Goal: Task Accomplishment & Management: Use online tool/utility

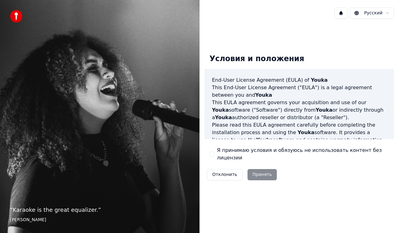
click at [214, 153] on button "Я принимаю условия и обязуюсь не использовать контент без лицензии" at bounding box center [212, 154] width 5 height 5
click at [255, 170] on button "Принять" at bounding box center [263, 174] width 30 height 11
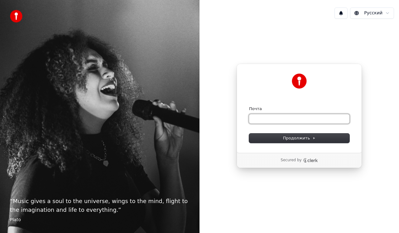
click at [270, 121] on input "Почта" at bounding box center [299, 118] width 100 height 9
type input "*"
click at [305, 138] on span "Продолжить" at bounding box center [299, 138] width 33 height 6
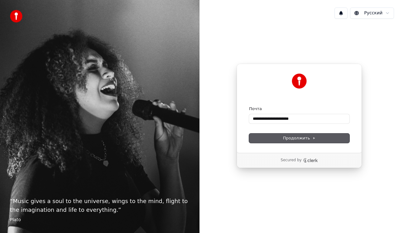
type input "**********"
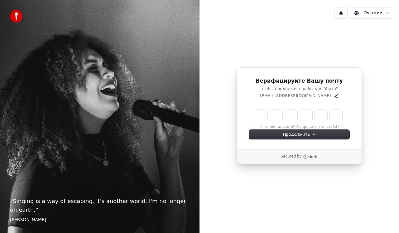
type input "*"
type input "**"
type input "*"
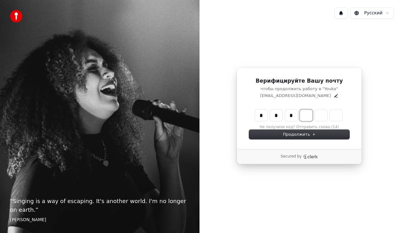
type input "***"
type input "*"
type input "****"
type input "*"
type input "*****"
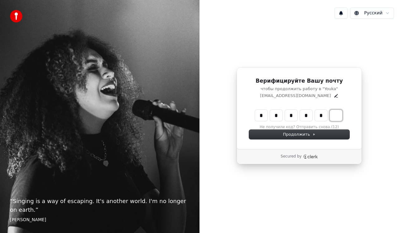
type input "*"
type input "******"
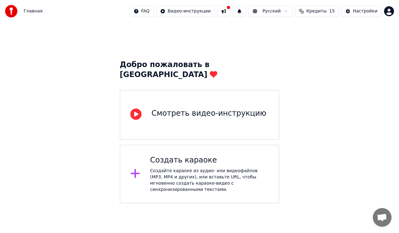
click at [177, 169] on div "Создайте караоке из аудио- или видеофайлов (MP3, MP4 и других), или вставьте UR…" at bounding box center [209, 180] width 119 height 25
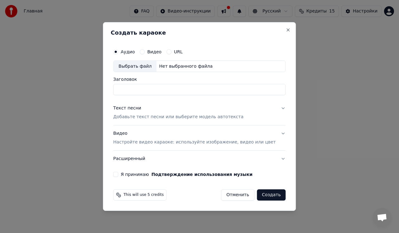
type input "*"
type input "**********"
click at [181, 118] on p "Добавьте текст песни или выберите модель автотекста" at bounding box center [178, 117] width 130 height 6
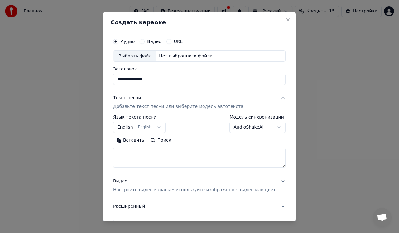
click at [157, 129] on button "English English" at bounding box center [139, 127] width 52 height 11
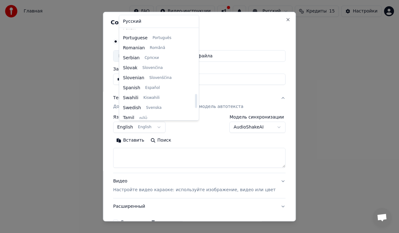
scroll to position [409, 0]
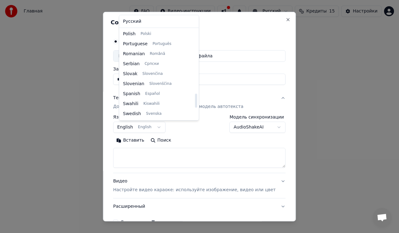
select select "**"
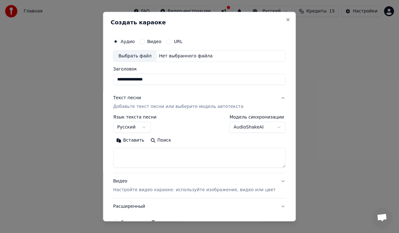
click at [251, 128] on button "AudioShakeAI" at bounding box center [258, 127] width 56 height 11
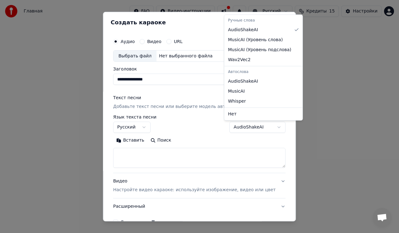
select select "**********"
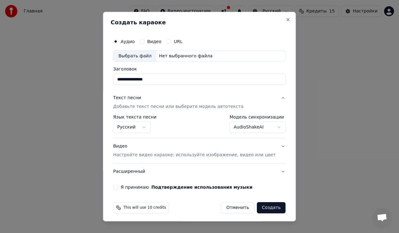
scroll to position [2, 0]
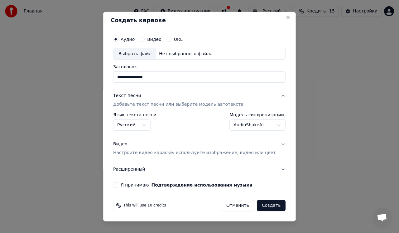
click at [206, 154] on p "Настройте видео караоке: используйте изображение, видео или цвет" at bounding box center [194, 153] width 162 height 6
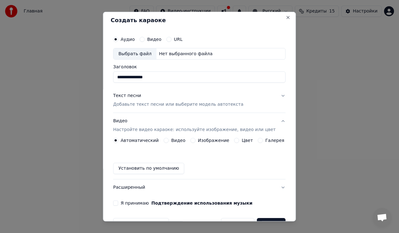
scroll to position [20, 0]
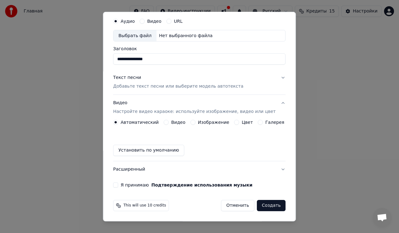
click at [138, 185] on label "Я принимаю Подтверждение использования музыки" at bounding box center [187, 185] width 132 height 4
click at [118, 185] on button "Я принимаю Подтверждение использования музыки" at bounding box center [115, 184] width 5 height 5
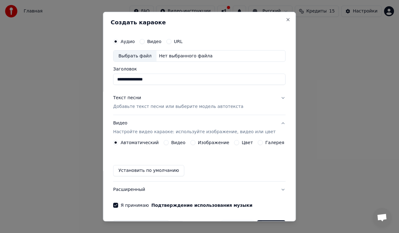
click at [172, 55] on div "Нет выбранного файла" at bounding box center [186, 56] width 59 height 6
type input "**********"
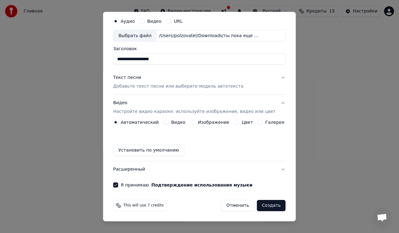
click at [271, 207] on button "Создать" at bounding box center [271, 205] width 29 height 11
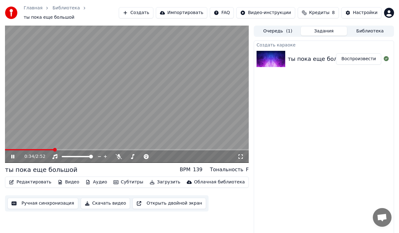
click at [12, 157] on icon at bounding box center [12, 157] width 3 height 4
click at [31, 182] on button "Редактировать" at bounding box center [30, 182] width 47 height 9
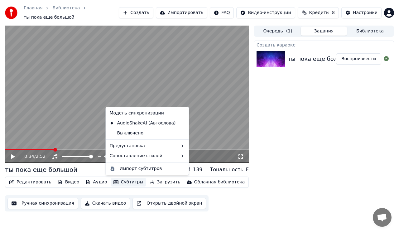
click at [289, 113] on div "Создать караоке ты пока еще большой Воспроизвести" at bounding box center [324, 140] width 140 height 198
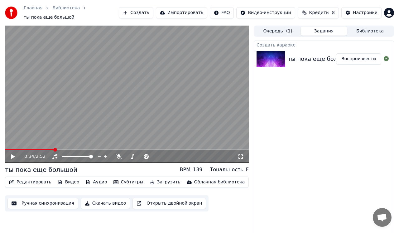
scroll to position [6, 0]
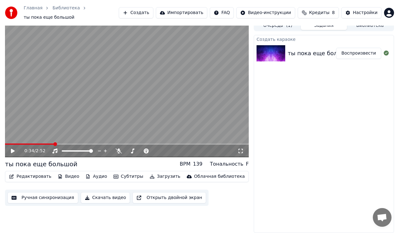
click at [37, 177] on button "Редактировать" at bounding box center [30, 176] width 47 height 9
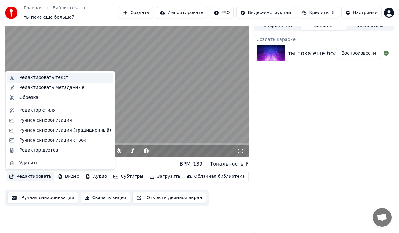
click at [38, 77] on div "Редактировать текст" at bounding box center [43, 78] width 49 height 6
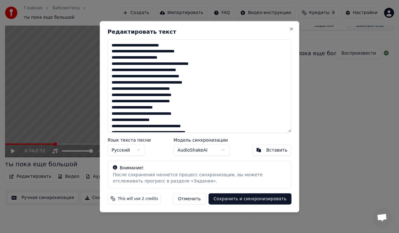
click at [167, 46] on textarea at bounding box center [200, 85] width 184 height 93
click at [189, 46] on textarea at bounding box center [200, 85] width 184 height 93
click at [119, 70] on textarea at bounding box center [200, 85] width 184 height 93
click at [131, 70] on textarea at bounding box center [200, 85] width 184 height 93
click at [154, 71] on textarea at bounding box center [200, 85] width 184 height 93
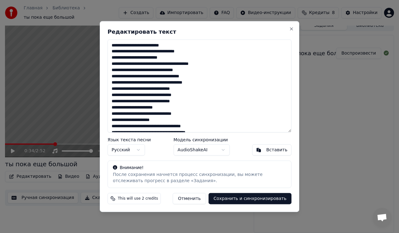
click at [144, 78] on textarea at bounding box center [200, 85] width 184 height 93
click at [146, 83] on textarea at bounding box center [200, 85] width 184 height 93
click at [160, 83] on textarea at bounding box center [200, 85] width 184 height 93
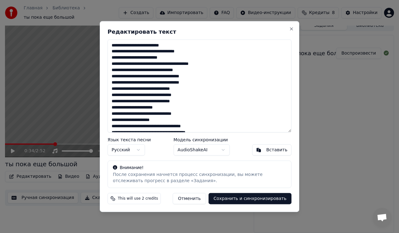
click at [111, 93] on textarea at bounding box center [200, 85] width 184 height 93
click at [149, 95] on textarea at bounding box center [200, 85] width 184 height 93
click at [159, 96] on textarea at bounding box center [200, 85] width 184 height 93
click at [209, 95] on textarea at bounding box center [200, 85] width 184 height 93
click at [112, 100] on textarea at bounding box center [200, 85] width 184 height 93
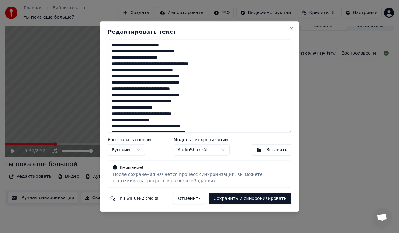
click at [147, 102] on textarea at bounding box center [200, 85] width 184 height 93
click at [118, 107] on textarea at bounding box center [200, 85] width 184 height 93
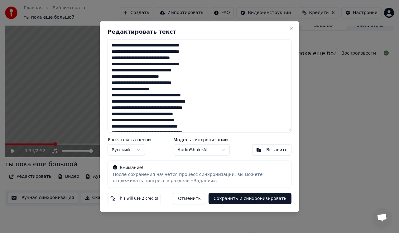
scroll to position [31, 0]
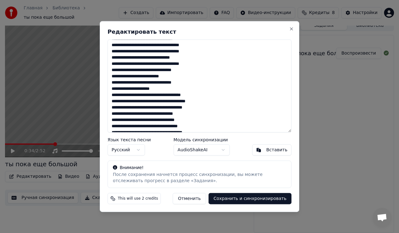
click at [157, 90] on textarea at bounding box center [200, 85] width 184 height 93
click at [176, 89] on textarea at bounding box center [200, 85] width 184 height 93
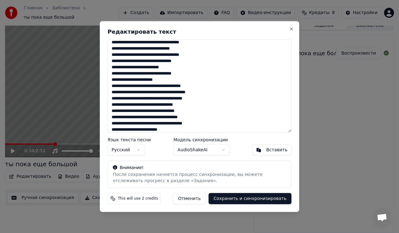
scroll to position [41, 0]
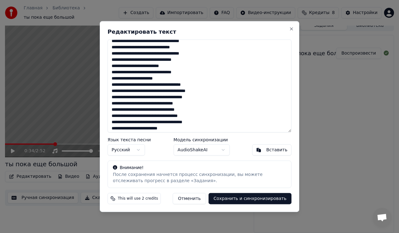
click at [148, 97] on textarea at bounding box center [200, 85] width 184 height 93
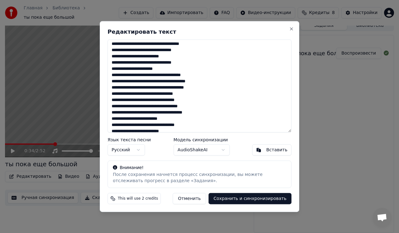
scroll to position [55, 0]
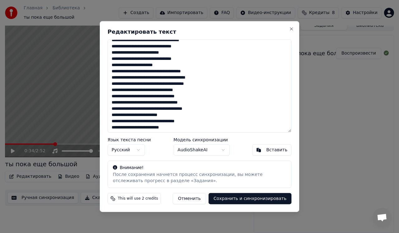
click at [112, 90] on textarea at bounding box center [200, 85] width 184 height 93
click at [119, 91] on textarea at bounding box center [200, 85] width 184 height 93
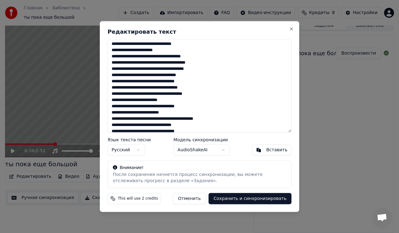
scroll to position [71, 0]
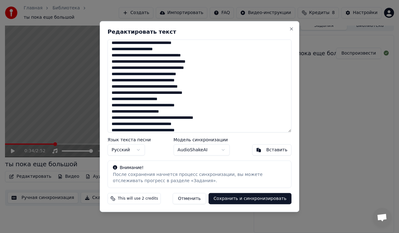
click at [184, 86] on textarea at bounding box center [200, 85] width 184 height 93
click at [172, 88] on textarea at bounding box center [200, 85] width 184 height 93
click at [161, 88] on textarea at bounding box center [200, 85] width 184 height 93
click at [181, 86] on textarea at bounding box center [200, 85] width 184 height 93
click at [187, 86] on textarea at bounding box center [200, 85] width 184 height 93
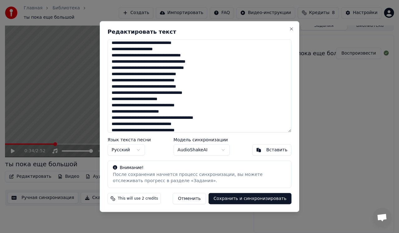
click at [195, 86] on textarea at bounding box center [200, 85] width 184 height 93
click at [187, 86] on textarea at bounding box center [200, 85] width 184 height 93
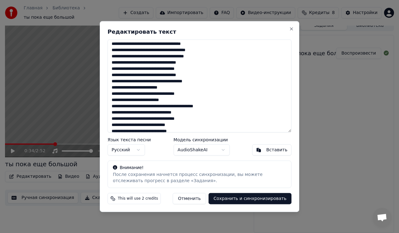
click at [150, 81] on textarea at bounding box center [200, 85] width 184 height 93
click at [126, 88] on textarea at bounding box center [200, 85] width 184 height 93
click at [134, 95] on textarea at bounding box center [200, 85] width 184 height 93
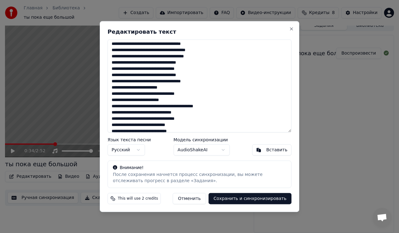
click at [134, 95] on textarea at bounding box center [200, 85] width 184 height 93
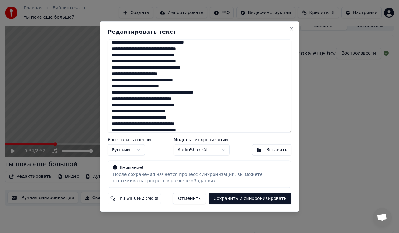
scroll to position [99, 0]
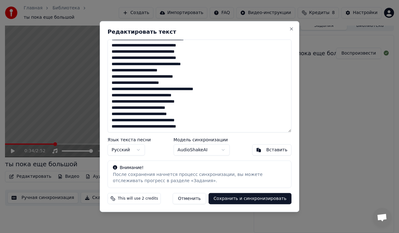
click at [121, 122] on textarea at bounding box center [200, 85] width 184 height 93
click at [188, 120] on textarea at bounding box center [200, 85] width 184 height 93
click at [205, 119] on textarea at bounding box center [200, 85] width 184 height 93
type textarea "**********"
click at [254, 199] on button "Сохранить и синхронизировать" at bounding box center [250, 198] width 83 height 11
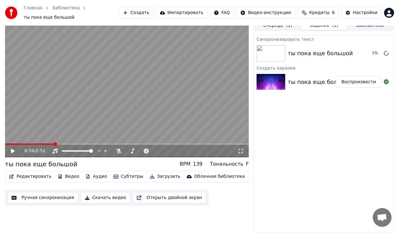
click at [9, 144] on span at bounding box center [29, 143] width 49 height 1
click at [11, 154] on div "0:03 / 2:52" at bounding box center [126, 151] width 239 height 6
click at [12, 152] on icon at bounding box center [13, 151] width 4 height 4
click at [13, 150] on icon at bounding box center [17, 150] width 14 height 5
click at [296, 127] on div "Синхронизировать текст ты пока еще большой 4 % Создать караоке ты пока еще бол…" at bounding box center [324, 134] width 140 height 198
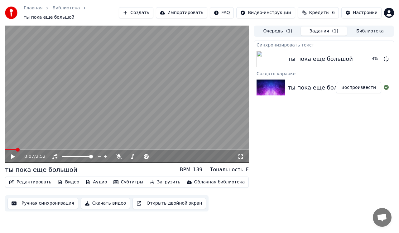
scroll to position [1, 0]
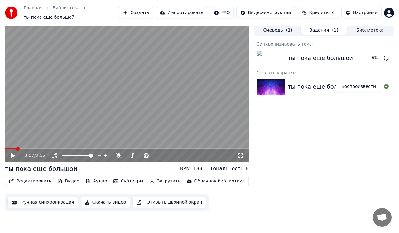
click at [29, 180] on button "Редактировать" at bounding box center [30, 181] width 47 height 9
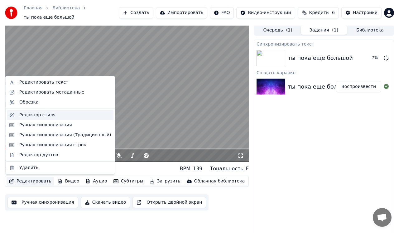
click at [37, 115] on div "Редактор стиля" at bounding box center [37, 115] width 36 height 6
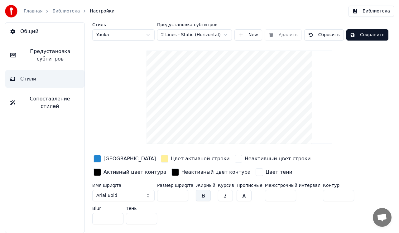
click at [235, 159] on div "button" at bounding box center [238, 158] width 7 height 7
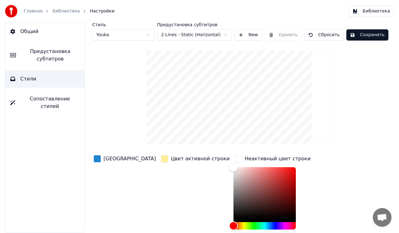
click at [161, 159] on div "button" at bounding box center [164, 158] width 7 height 7
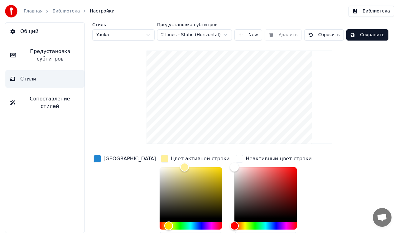
click at [236, 160] on div "button" at bounding box center [239, 158] width 7 height 7
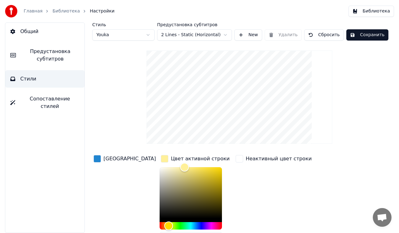
click at [161, 158] on div "button" at bounding box center [164, 158] width 7 height 7
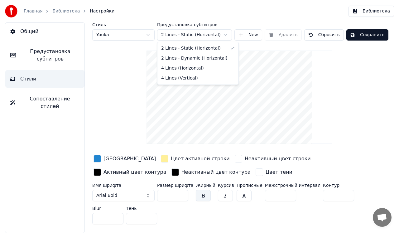
click at [177, 33] on html "Главная Библиотека Настройки Библиотека Общий Предустановка субтитров Стили Соп…" at bounding box center [199, 116] width 399 height 233
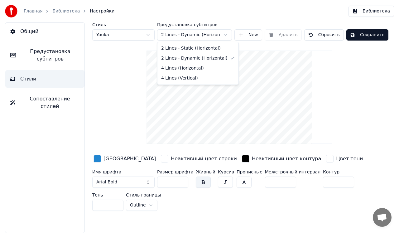
click at [207, 32] on html "Главная Библиотека Настройки Библиотека Общий Предустановка субтитров Стили Соп…" at bounding box center [199, 116] width 399 height 233
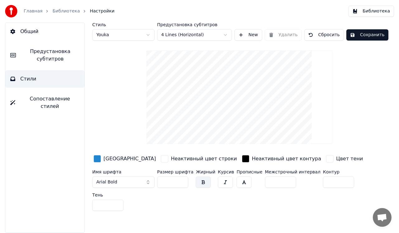
click at [369, 35] on button "Сохранить" at bounding box center [367, 34] width 42 height 11
click at [369, 35] on button "Готово" at bounding box center [362, 34] width 33 height 11
click at [369, 35] on button "Сохранить" at bounding box center [367, 34] width 42 height 11
click at [28, 13] on link "Главная" at bounding box center [33, 11] width 19 height 6
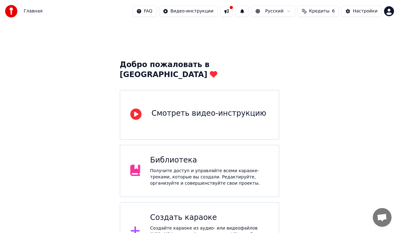
click at [392, 11] on html "Главная FAQ Видео-инструкции Русский Кредиты 6 Настройки Добро пожаловать в You…" at bounding box center [199, 130] width 399 height 261
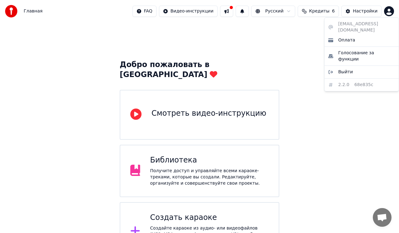
click at [293, 54] on html "Главная FAQ Видео-инструкции Русский Кредиты 6 Настройки Добро пожаловать в You…" at bounding box center [199, 130] width 399 height 261
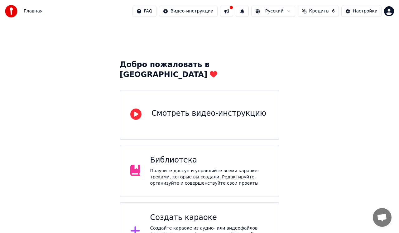
scroll to position [18, 0]
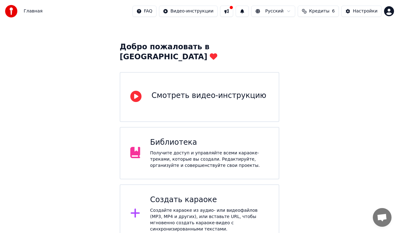
click at [207, 150] on div "Получите доступ и управляйте всеми караоке-треками, которые вы создали. Редакти…" at bounding box center [209, 159] width 119 height 19
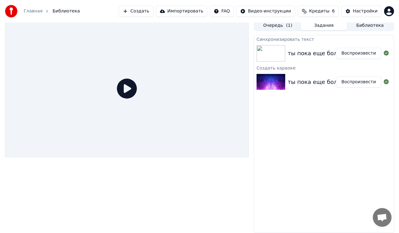
click at [274, 50] on img at bounding box center [271, 53] width 29 height 16
click at [267, 54] on img at bounding box center [271, 53] width 29 height 16
click at [134, 86] on icon at bounding box center [127, 89] width 20 height 20
click at [127, 91] on icon at bounding box center [127, 89] width 20 height 20
click at [276, 54] on img at bounding box center [271, 53] width 29 height 16
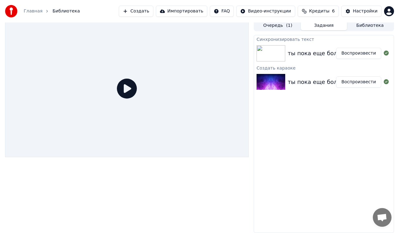
click at [368, 55] on button "Воспроизвести" at bounding box center [358, 53] width 45 height 11
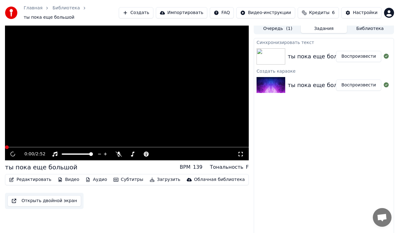
scroll to position [6, 0]
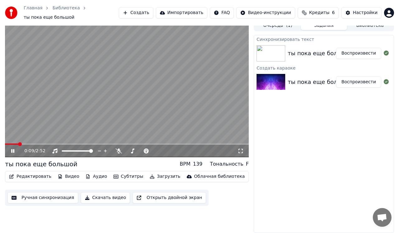
click at [15, 176] on button "Редактировать" at bounding box center [30, 176] width 47 height 9
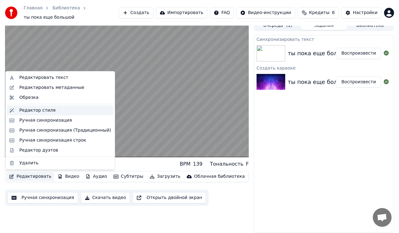
click at [40, 111] on div "Редактор стиля" at bounding box center [37, 110] width 36 height 6
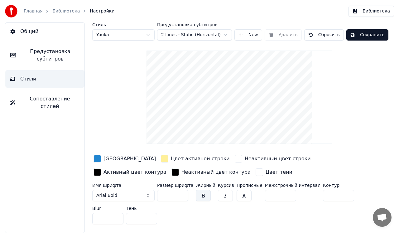
click at [188, 30] on html "Главная Библиотека Настройки Библиотека Общий Предустановка субтитров Стили Соп…" at bounding box center [199, 116] width 399 height 233
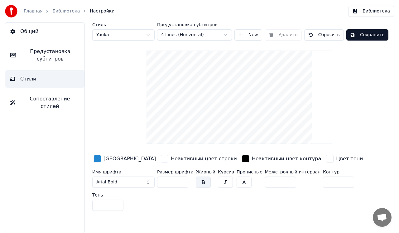
click at [365, 35] on button "Сохранить" at bounding box center [367, 34] width 42 height 11
click at [374, 11] on button "Библиотека" at bounding box center [372, 11] width 46 height 11
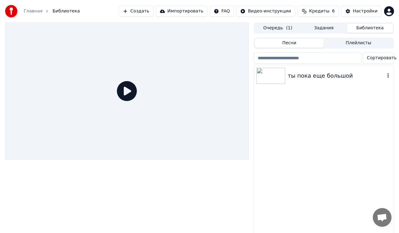
click at [269, 76] on img at bounding box center [271, 76] width 29 height 16
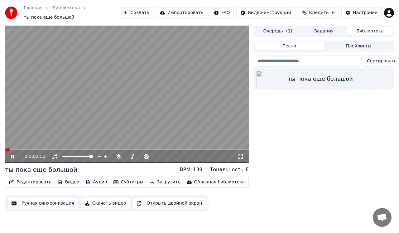
click at [275, 32] on button "Очередь ( 1 )" at bounding box center [278, 31] width 46 height 9
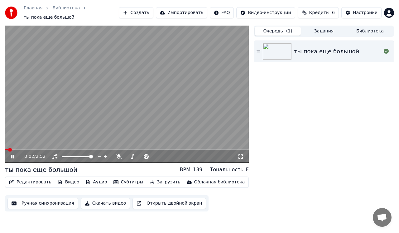
click at [280, 52] on img at bounding box center [277, 51] width 29 height 16
click at [320, 30] on button "Задания" at bounding box center [324, 31] width 46 height 9
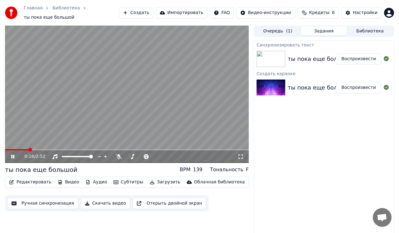
click at [275, 56] on img at bounding box center [271, 59] width 29 height 16
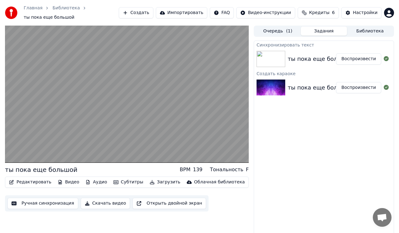
click at [281, 61] on img at bounding box center [271, 59] width 29 height 16
click at [370, 57] on button "Воспроизвести" at bounding box center [358, 58] width 45 height 11
drag, startPoint x: 303, startPoint y: 85, endPoint x: 290, endPoint y: 92, distance: 15.2
click at [298, 104] on div "Синхронизировать текст ты пока еще большой Воспроизвести Создать караоке ты по…" at bounding box center [324, 140] width 140 height 198
click at [285, 87] on div at bounding box center [272, 88] width 31 height 16
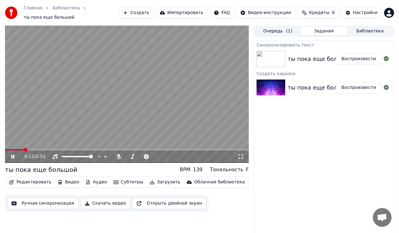
click at [12, 158] on icon at bounding box center [12, 157] width 3 height 4
click at [288, 55] on div "ты пока еще большой" at bounding box center [320, 59] width 65 height 9
click at [284, 85] on img at bounding box center [271, 88] width 29 height 16
click at [287, 30] on span "( 1 )" at bounding box center [289, 31] width 6 height 6
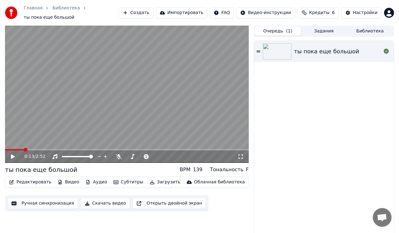
click at [283, 52] on img at bounding box center [277, 51] width 29 height 16
click at [20, 150] on div "0:03 / 2:52" at bounding box center [127, 156] width 244 height 12
click at [19, 150] on span at bounding box center [127, 149] width 244 height 1
click at [31, 149] on span at bounding box center [127, 149] width 244 height 1
click at [30, 182] on button "Редактировать" at bounding box center [30, 182] width 47 height 9
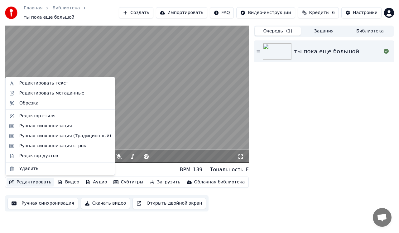
click at [325, 103] on div "ты пока еще большой" at bounding box center [324, 139] width 140 height 197
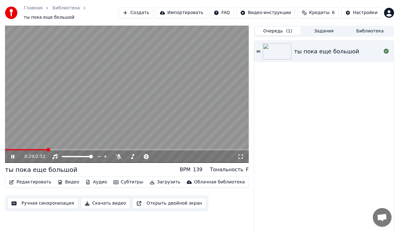
click at [13, 157] on icon at bounding box center [17, 156] width 14 height 5
click at [321, 31] on button "Задания" at bounding box center [324, 31] width 46 height 9
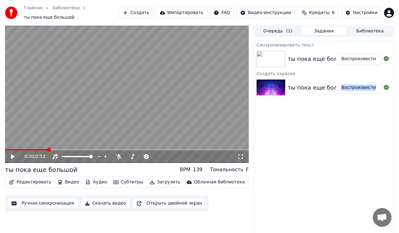
click at [273, 87] on img at bounding box center [271, 88] width 29 height 16
click at [274, 58] on img at bounding box center [271, 59] width 29 height 16
click at [270, 31] on button "Очередь ( 1 )" at bounding box center [278, 31] width 46 height 9
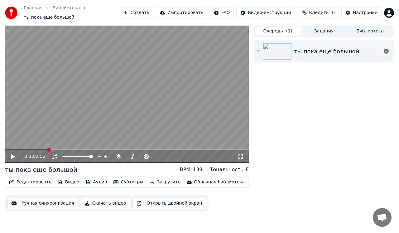
click at [287, 56] on img at bounding box center [277, 51] width 29 height 16
click at [342, 51] on div "ты пока еще большой" at bounding box center [326, 51] width 65 height 9
click at [33, 183] on button "Редактировать" at bounding box center [30, 182] width 47 height 9
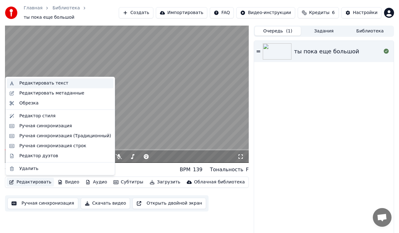
click at [45, 86] on div "Редактировать текст" at bounding box center [60, 83] width 107 height 10
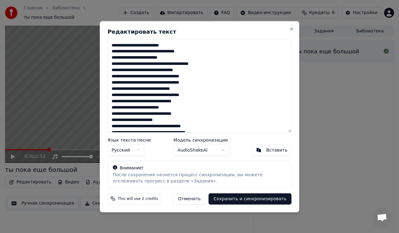
scroll to position [99, 0]
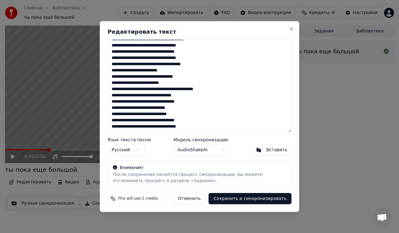
click at [277, 150] on div "Вставить" at bounding box center [276, 150] width 21 height 6
type textarea "**********"
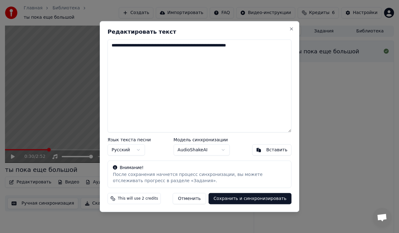
scroll to position [0, 0]
click at [191, 105] on textarea "**********" at bounding box center [200, 85] width 184 height 93
click at [198, 198] on button "Отменить" at bounding box center [189, 198] width 33 height 11
type textarea "**********"
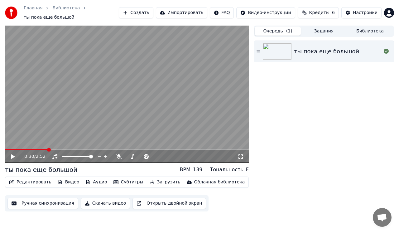
click at [17, 181] on button "Редактировать" at bounding box center [30, 182] width 47 height 9
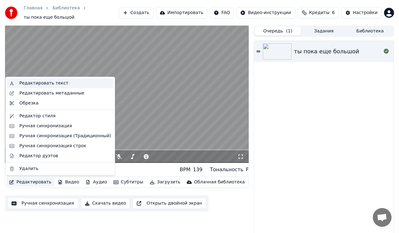
click at [42, 81] on div "Редактировать текст" at bounding box center [43, 83] width 49 height 6
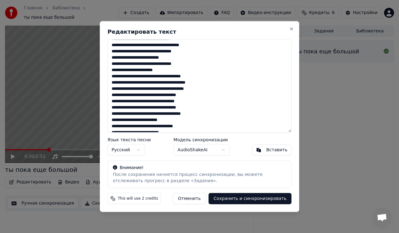
scroll to position [99, 0]
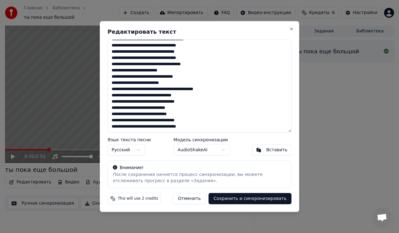
click at [214, 150] on button "AudioShakeAI" at bounding box center [202, 149] width 56 height 11
click at [246, 198] on button "Сохранить и синхронизировать" at bounding box center [250, 198] width 83 height 11
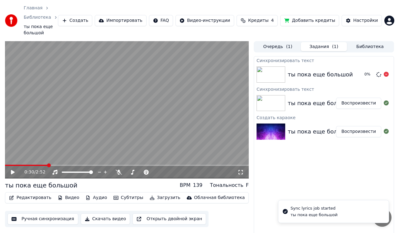
click at [295, 74] on div "ты пока еще большой" at bounding box center [320, 74] width 65 height 9
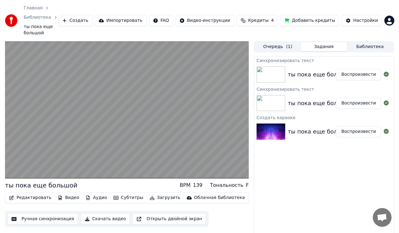
click at [295, 74] on div "ты пока еще большой" at bounding box center [320, 74] width 65 height 9
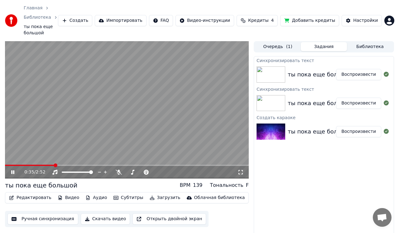
click at [7, 164] on video at bounding box center [127, 109] width 244 height 137
click at [7, 166] on div "0:35 / 2:52" at bounding box center [127, 172] width 244 height 12
click at [7, 165] on span at bounding box center [30, 165] width 50 height 1
click at [17, 173] on icon at bounding box center [17, 172] width 14 height 5
click at [14, 173] on icon at bounding box center [12, 172] width 3 height 4
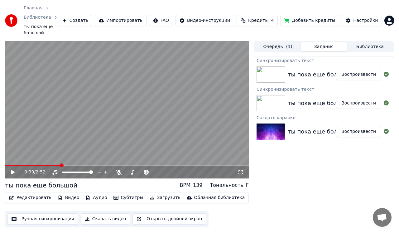
click at [27, 195] on button "Редактировать" at bounding box center [30, 197] width 47 height 9
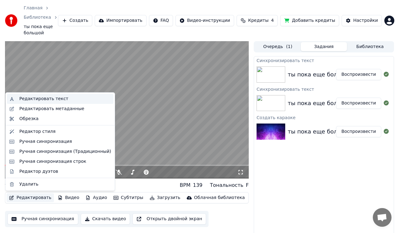
click at [36, 100] on div "Редактировать текст" at bounding box center [43, 99] width 49 height 6
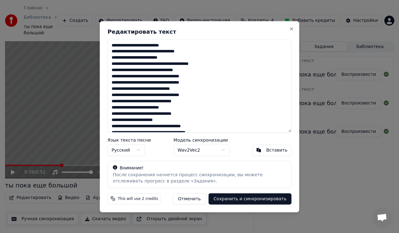
click at [167, 52] on textarea at bounding box center [200, 85] width 184 height 93
click at [162, 83] on textarea at bounding box center [200, 85] width 184 height 93
type textarea "**********"
click at [245, 199] on button "Сохранить и синхронизировать" at bounding box center [250, 198] width 83 height 11
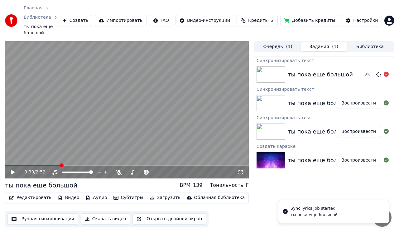
click at [273, 75] on img at bounding box center [271, 74] width 29 height 16
click at [61, 198] on button "Видео" at bounding box center [68, 197] width 27 height 9
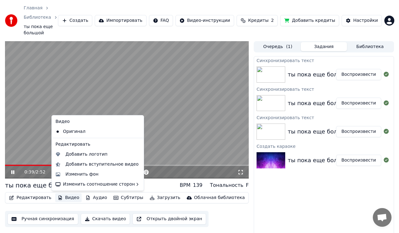
click at [193, 103] on video at bounding box center [127, 109] width 244 height 137
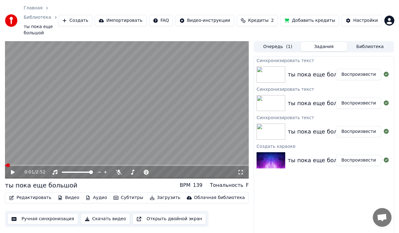
click at [7, 165] on span at bounding box center [6, 165] width 2 height 1
click at [15, 173] on icon at bounding box center [17, 172] width 14 height 5
click at [28, 200] on button "Редактировать" at bounding box center [30, 197] width 47 height 9
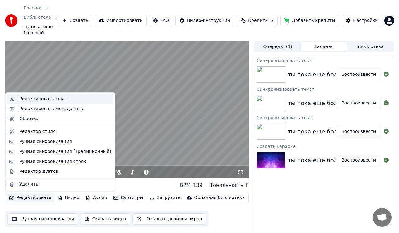
click at [41, 95] on div "Редактировать текст" at bounding box center [60, 99] width 107 height 10
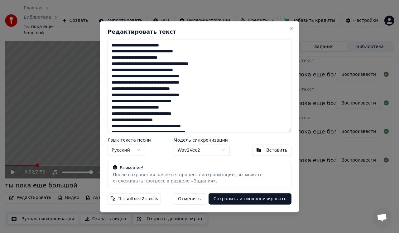
click at [172, 52] on textarea at bounding box center [200, 85] width 184 height 93
type textarea "**********"
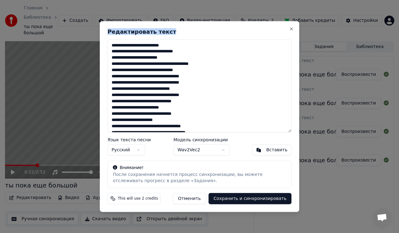
drag, startPoint x: 152, startPoint y: 28, endPoint x: 223, endPoint y: 32, distance: 70.9
click at [225, 34] on h2 "Редактировать текст" at bounding box center [200, 32] width 184 height 6
drag, startPoint x: 221, startPoint y: 29, endPoint x: 239, endPoint y: 26, distance: 17.5
click at [239, 26] on div "Редактировать текст Язык текста песни Русский Модель синхронизации Wav2Vec2 Вст…" at bounding box center [200, 116] width 200 height 191
click at [223, 198] on button "Сохранить и синхронизировать" at bounding box center [250, 198] width 83 height 11
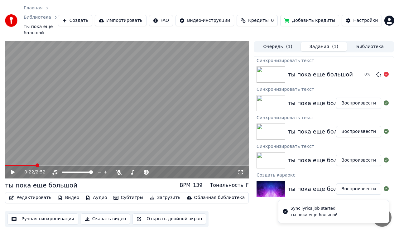
click at [286, 80] on div at bounding box center [272, 74] width 31 height 16
click at [28, 198] on button "Редактировать" at bounding box center [30, 197] width 47 height 9
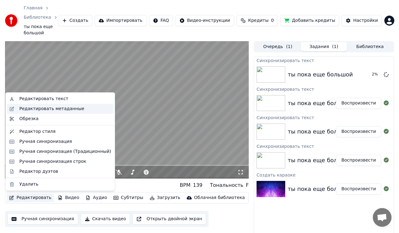
click at [50, 110] on div "Редактировать метаданные" at bounding box center [51, 109] width 65 height 6
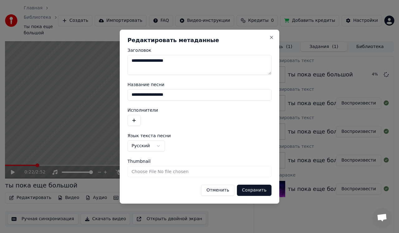
drag, startPoint x: 208, startPoint y: 63, endPoint x: 119, endPoint y: 61, distance: 88.6
click at [119, 61] on body "Главная Библиотека ты пока еще большой Создать Импортировать FAQ Видео-инструк…" at bounding box center [199, 116] width 399 height 233
drag, startPoint x: 181, startPoint y: 93, endPoint x: 106, endPoint y: 83, distance: 75.4
click at [106, 83] on body "Главная Библиотека ты пока еще большой Создать Импортировать FAQ Видео-инструк…" at bounding box center [199, 116] width 399 height 233
type textarea "**********"
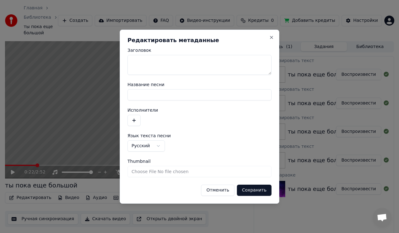
type input "**********"
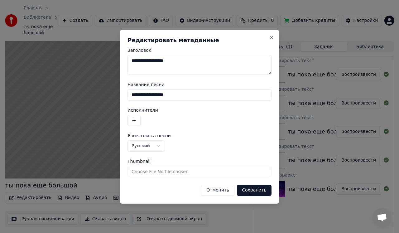
click at [219, 189] on button "Отменить" at bounding box center [217, 190] width 33 height 11
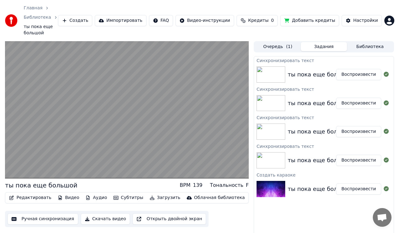
click at [277, 72] on img at bounding box center [271, 74] width 29 height 16
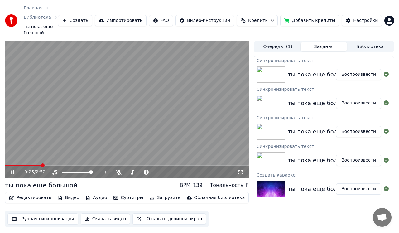
click at [20, 200] on button "Редактировать" at bounding box center [30, 197] width 47 height 9
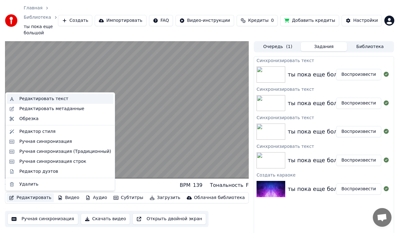
click at [47, 98] on div "Редактировать текст" at bounding box center [43, 99] width 49 height 6
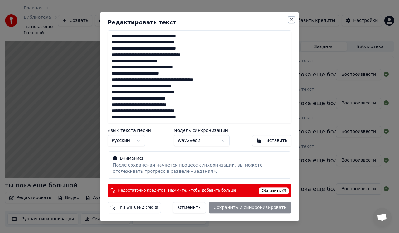
click at [292, 20] on button "Close" at bounding box center [291, 19] width 5 height 5
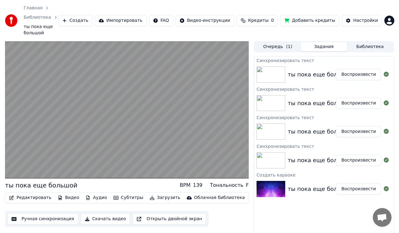
click at [21, 199] on button "Редактировать" at bounding box center [30, 197] width 47 height 9
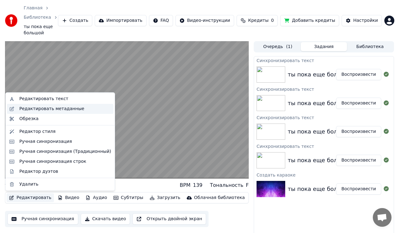
click at [46, 111] on div "Редактировать метаданные" at bounding box center [51, 109] width 65 height 6
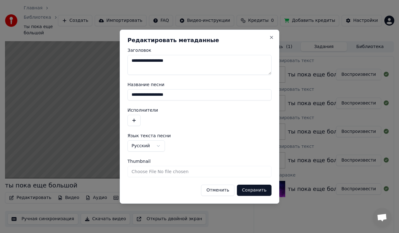
drag, startPoint x: 196, startPoint y: 67, endPoint x: 127, endPoint y: 60, distance: 68.7
click at [128, 60] on textarea "**********" at bounding box center [200, 65] width 144 height 20
click at [251, 189] on button "Сохранить" at bounding box center [254, 190] width 35 height 11
type textarea "**********"
drag, startPoint x: 182, startPoint y: 97, endPoint x: 116, endPoint y: 98, distance: 65.5
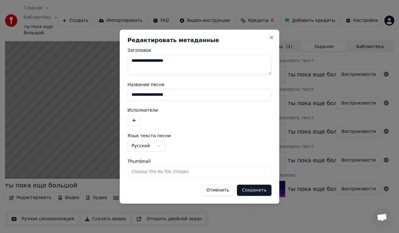
click at [116, 98] on body "Главная Библиотека ты пока еще большой Создать Импортировать FAQ Видео-инструк…" at bounding box center [199, 116] width 399 height 233
click at [256, 189] on button "Сохранить" at bounding box center [254, 190] width 35 height 11
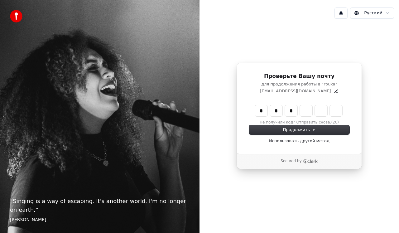
type input "*"
type input "*****"
type input "*"
type input "******"
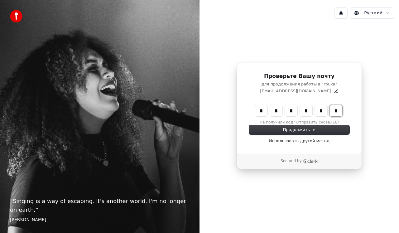
type input "*"
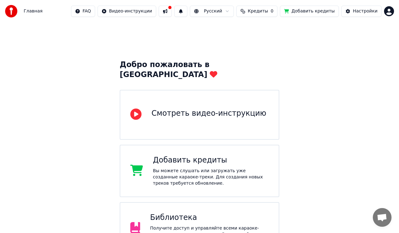
click at [220, 225] on div "Получите доступ и управляйте всеми караоке-треками, которые вы создали. Редакти…" at bounding box center [209, 234] width 119 height 19
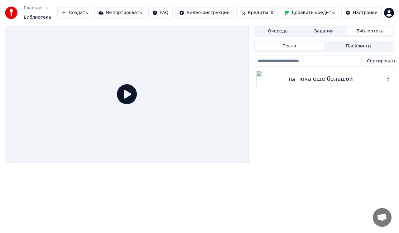
click at [286, 80] on div at bounding box center [272, 79] width 31 height 16
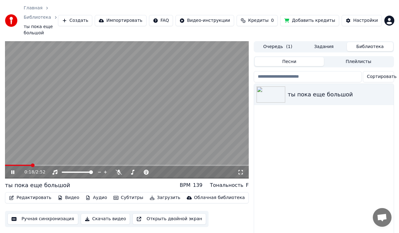
click at [15, 166] on span at bounding box center [18, 165] width 27 height 1
click at [8, 165] on span at bounding box center [20, 165] width 31 height 1
click at [12, 172] on icon at bounding box center [12, 172] width 3 height 4
click at [24, 198] on button "Редактировать" at bounding box center [30, 197] width 47 height 9
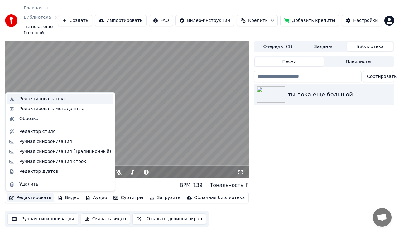
click at [38, 96] on div "Редактировать текст" at bounding box center [43, 99] width 49 height 6
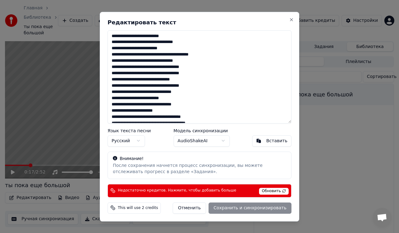
click at [172, 43] on textarea at bounding box center [200, 76] width 184 height 93
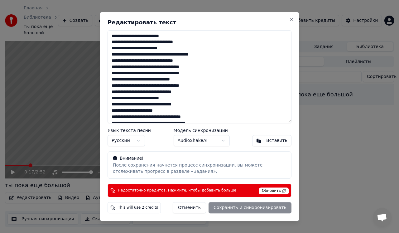
click at [155, 41] on textarea at bounding box center [200, 76] width 184 height 93
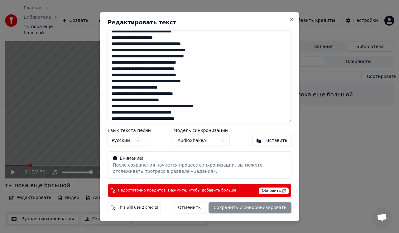
scroll to position [99, 0]
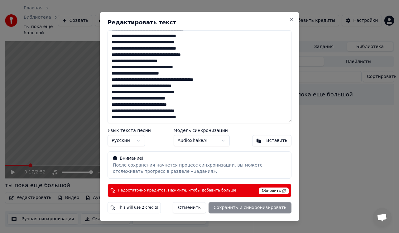
drag, startPoint x: 112, startPoint y: 37, endPoint x: 236, endPoint y: 162, distance: 175.8
click at [236, 162] on div "Редактировать текст Язык текста песни Русский Модель синхронизации AudioShakeAI…" at bounding box center [200, 117] width 200 height 210
click at [277, 192] on span "Обновить" at bounding box center [274, 190] width 30 height 7
click at [292, 19] on button "Close" at bounding box center [291, 19] width 5 height 5
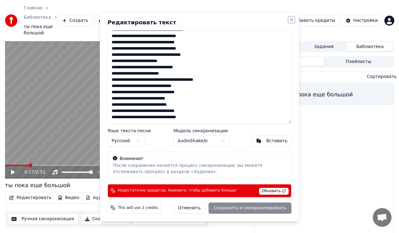
type textarea "**********"
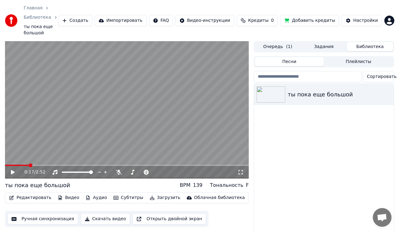
click at [390, 23] on html "Главная Библиотека ты пока еще большой Создать Импортировать FAQ Видео-инструк…" at bounding box center [199, 116] width 399 height 233
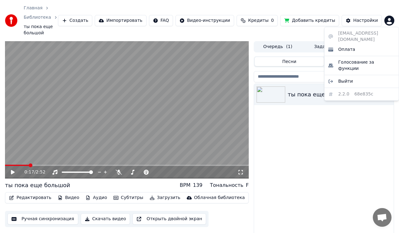
click at [257, 15] on html "Главная Библиотека ты пока еще большой Создать Импортировать FAQ Видео-инструк…" at bounding box center [199, 116] width 399 height 233
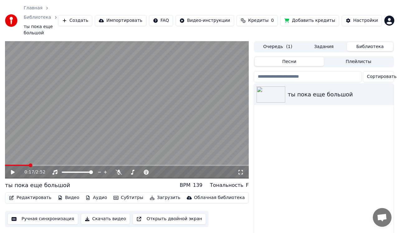
click at [260, 22] on span "Кредиты" at bounding box center [258, 20] width 20 height 6
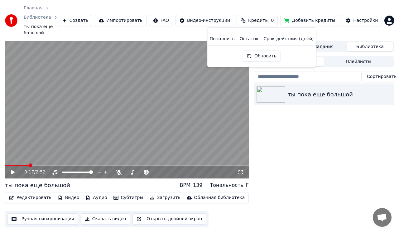
click at [225, 38] on th "Пополнить" at bounding box center [222, 39] width 30 height 12
click at [261, 56] on button "Обновить" at bounding box center [262, 56] width 38 height 11
click at [224, 38] on th "Пополнить" at bounding box center [222, 39] width 30 height 12
click at [388, 20] on html "Главная Библиотека ты пока еще большой Создать Импортировать FAQ Видео-инструк…" at bounding box center [199, 116] width 399 height 233
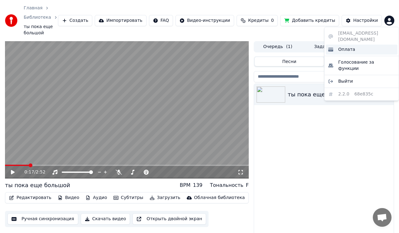
click at [347, 46] on span "Оплата" at bounding box center [346, 49] width 17 height 6
